Goal: Task Accomplishment & Management: Use online tool/utility

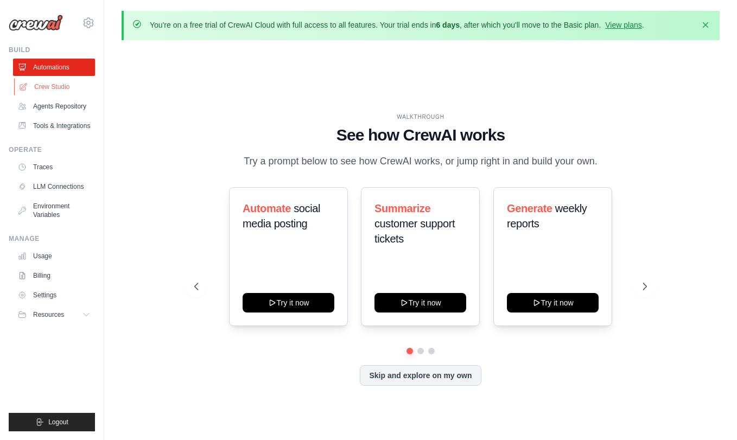
click at [45, 85] on link "Crew Studio" at bounding box center [55, 86] width 82 height 17
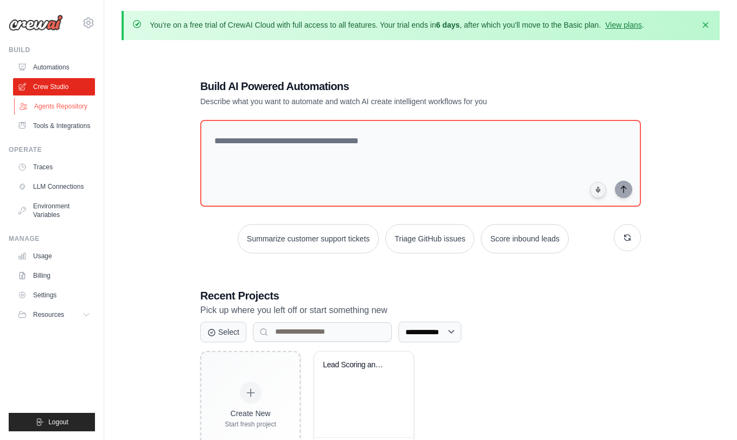
click at [61, 105] on link "Agents Repository" at bounding box center [55, 106] width 82 height 17
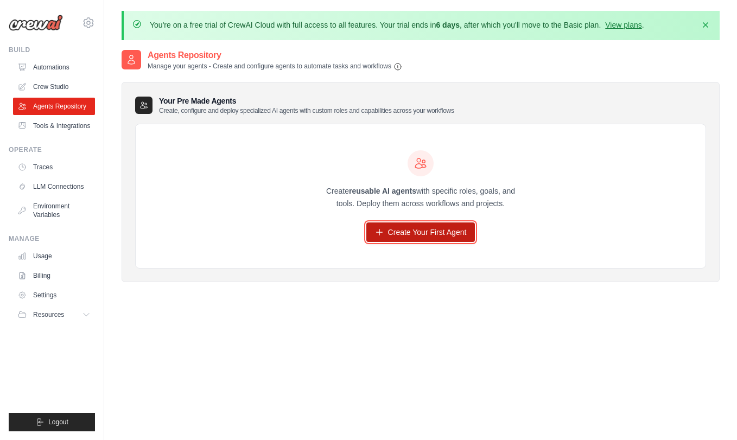
click at [404, 226] on link "Create Your First Agent" at bounding box center [421, 233] width 109 height 20
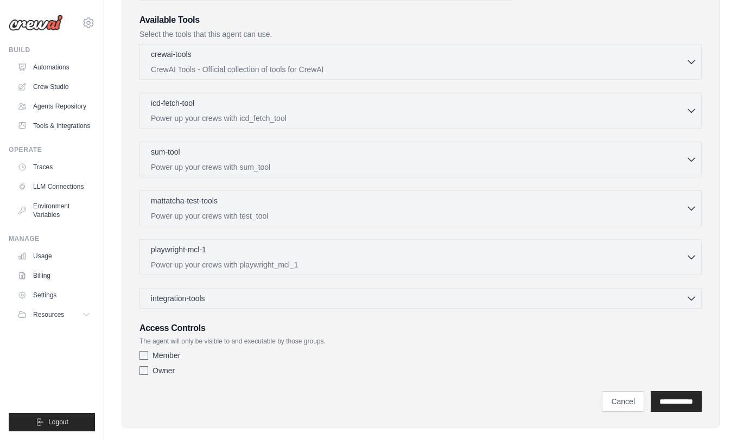
scroll to position [311, 0]
